Goal: Find specific page/section: Find specific page/section

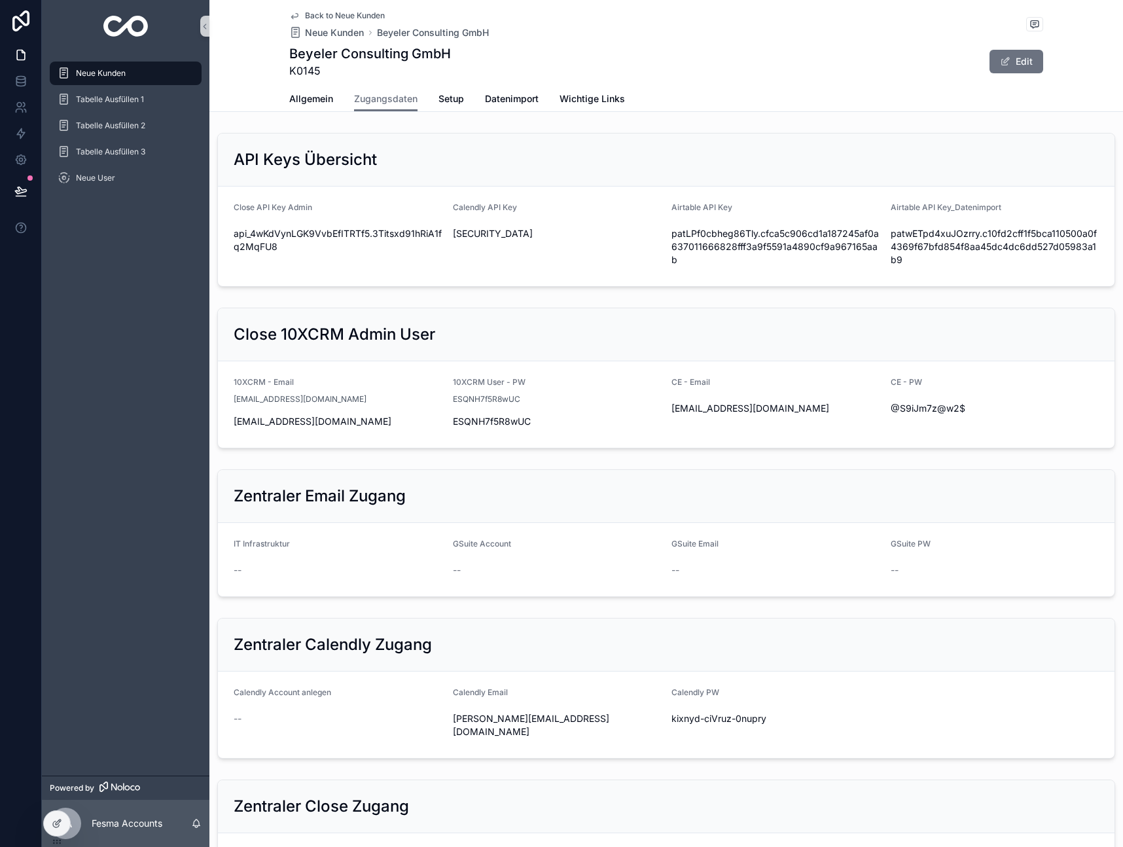
click at [107, 69] on span "Neue Kunden" at bounding box center [101, 73] width 50 height 10
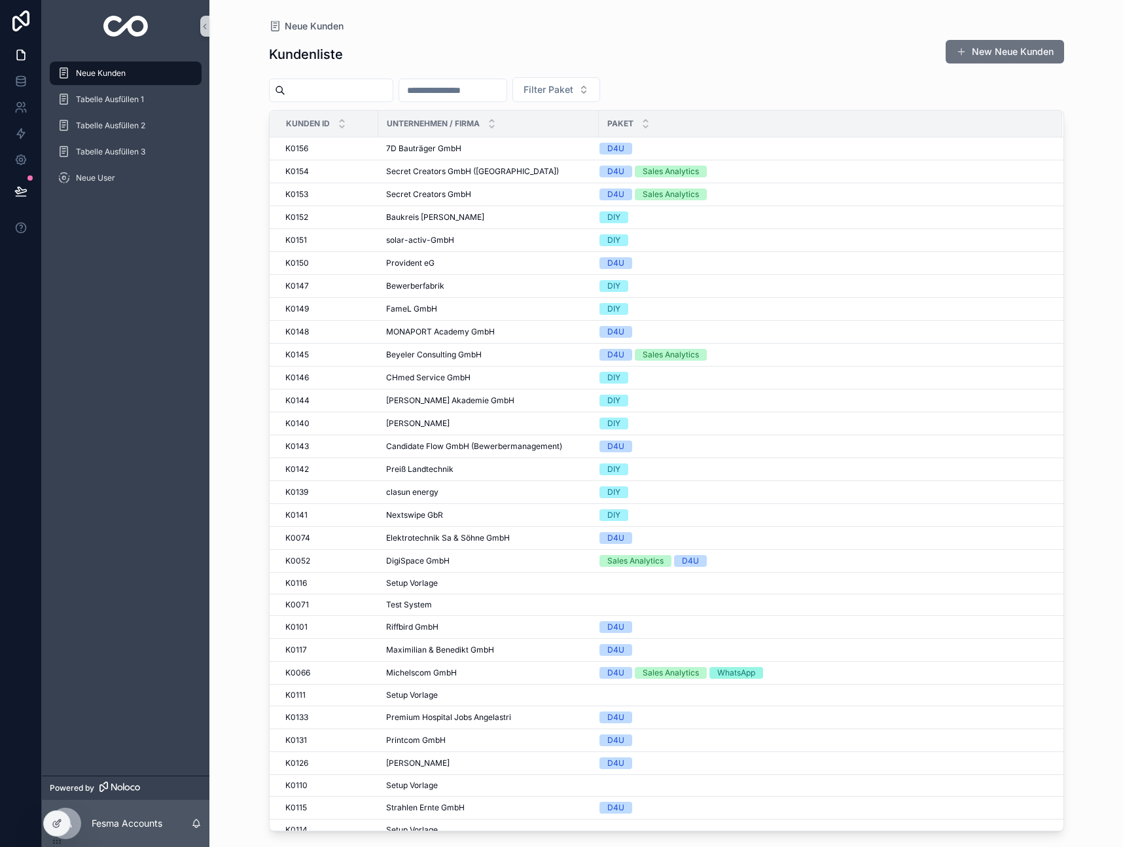
click at [317, 87] on input "scrollable content" at bounding box center [338, 90] width 107 height 18
click at [506, 95] on input "scrollable content" at bounding box center [452, 90] width 107 height 18
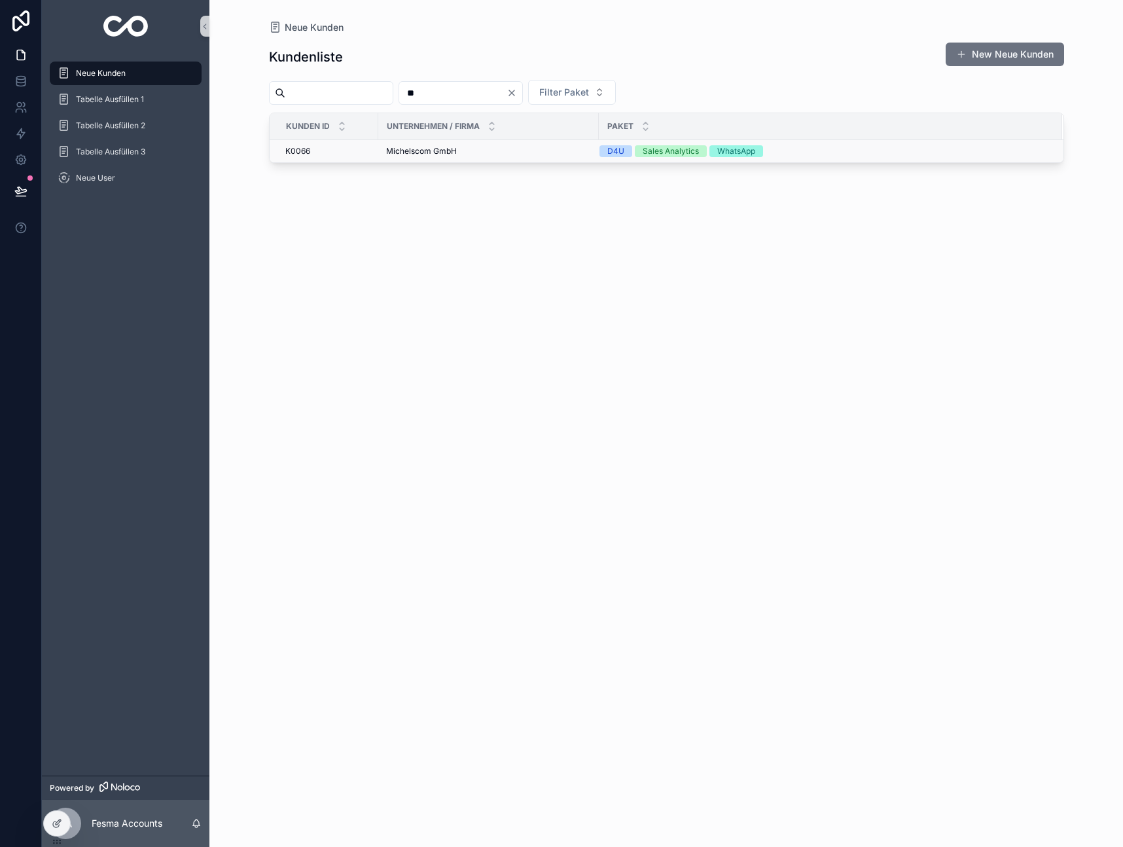
type input "**"
click at [410, 149] on span "Michelscom GmbH" at bounding box center [421, 151] width 71 height 10
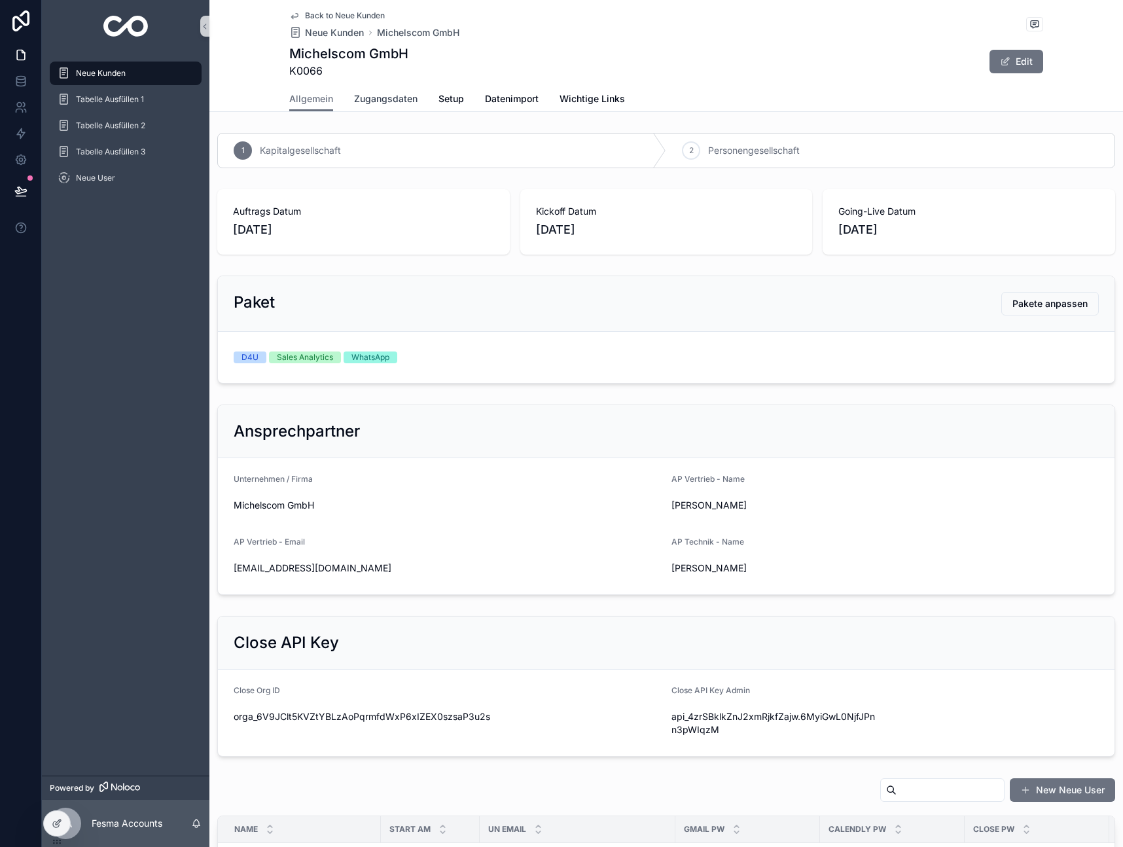
click at [387, 105] on link "Zugangsdaten" at bounding box center [385, 100] width 63 height 26
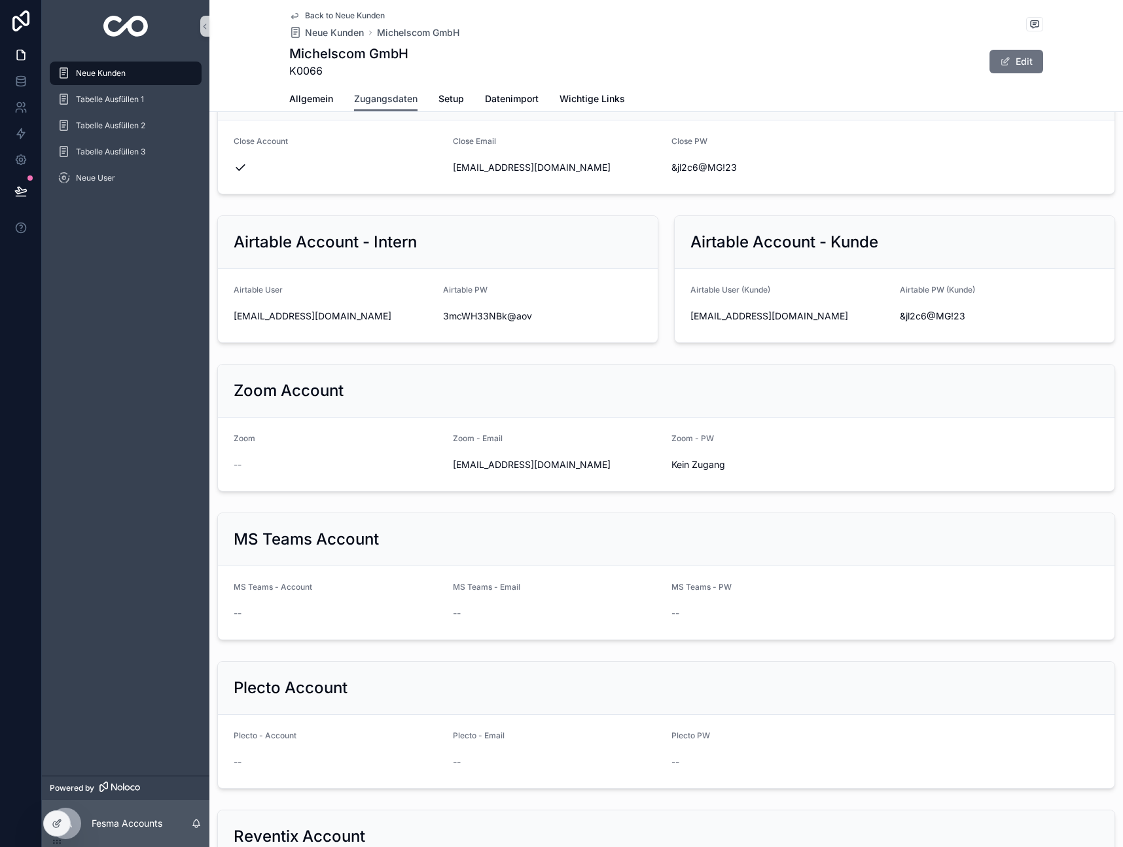
scroll to position [697, 0]
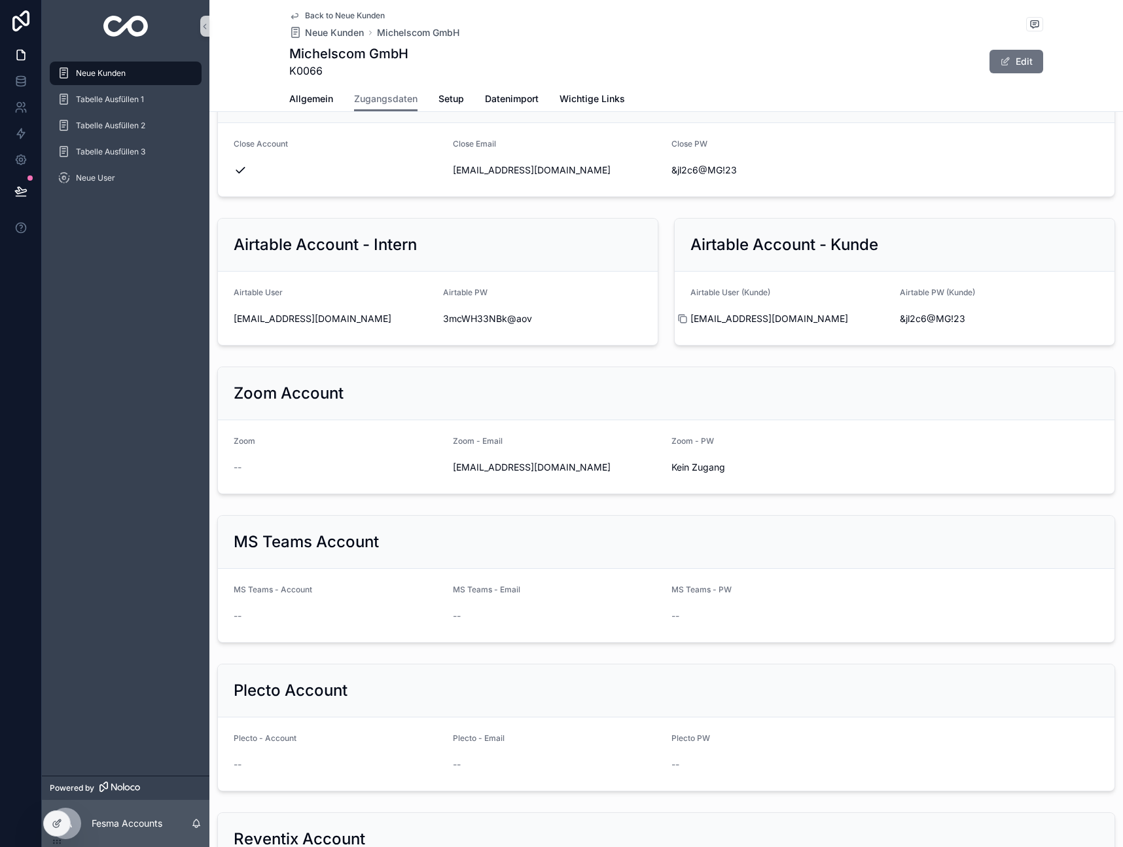
click at [686, 317] on icon "scrollable content" at bounding box center [683, 320] width 6 height 6
click at [889, 319] on icon "scrollable content" at bounding box center [892, 318] width 10 height 10
